Goal: Transaction & Acquisition: Purchase product/service

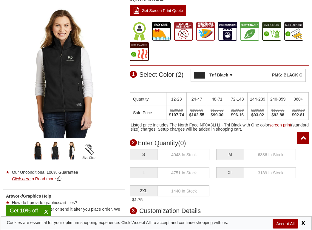
scroll to position [209, 0]
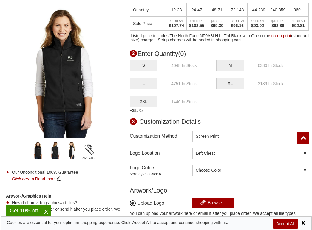
click at [31, 61] on input "text" at bounding box center [183, 65] width 52 height 11
type input "12"
drag, startPoint x: 249, startPoint y: 60, endPoint x: 257, endPoint y: 62, distance: 8.0
click at [31, 60] on input "text" at bounding box center [270, 65] width 52 height 11
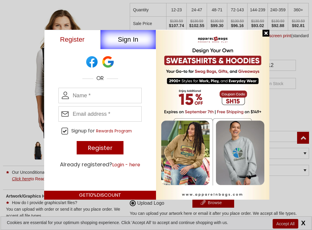
type input "12"
click at [31, 61] on div "We Ship Worldwide" at bounding box center [212, 115] width 112 height 170
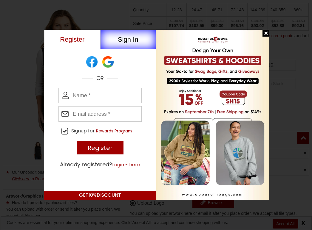
click at [31, 34] on div at bounding box center [265, 33] width 7 height 7
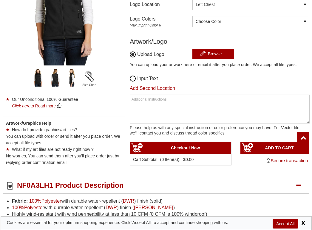
scroll to position [328, 0]
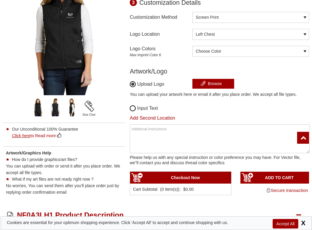
click at [31, 49] on div "Choose Color Athletic Gold 123 C Black Bright Metallic Gold 873 C Burgundy 202 …" at bounding box center [250, 51] width 117 height 11
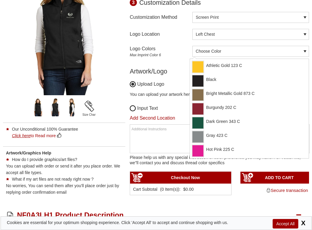
click at [31, 61] on div "Athletic Gold 123 C" at bounding box center [218, 67] width 52 height 12
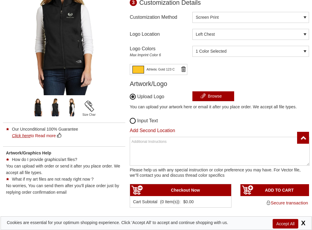
drag, startPoint x: 218, startPoint y: 89, endPoint x: 222, endPoint y: 92, distance: 5.6
click at [31, 61] on div "Upload Logo Browse You can upload your artwork here or email it after you place…" at bounding box center [219, 109] width 179 height 38
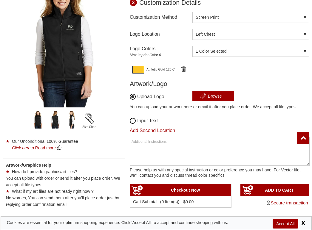
scroll to position [388, 0]
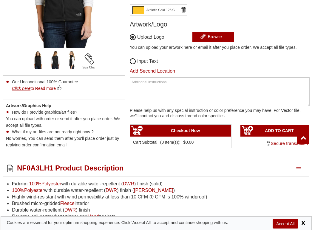
click at [31, 61] on input "ADD TO CART" at bounding box center [274, 131] width 68 height 12
click at [0, 0] on img at bounding box center [0, 0] width 0 height 0
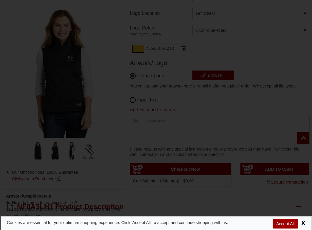
type input "UPDATE CART"
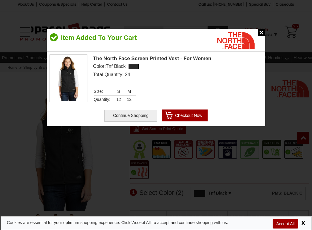
scroll to position [0, 0]
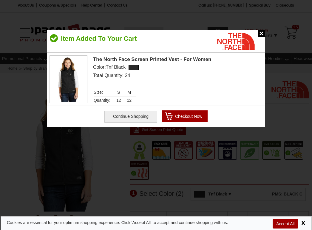
click at [31, 61] on input "Checkout Now" at bounding box center [185, 117] width 46 height 12
